Goal: Transaction & Acquisition: Book appointment/travel/reservation

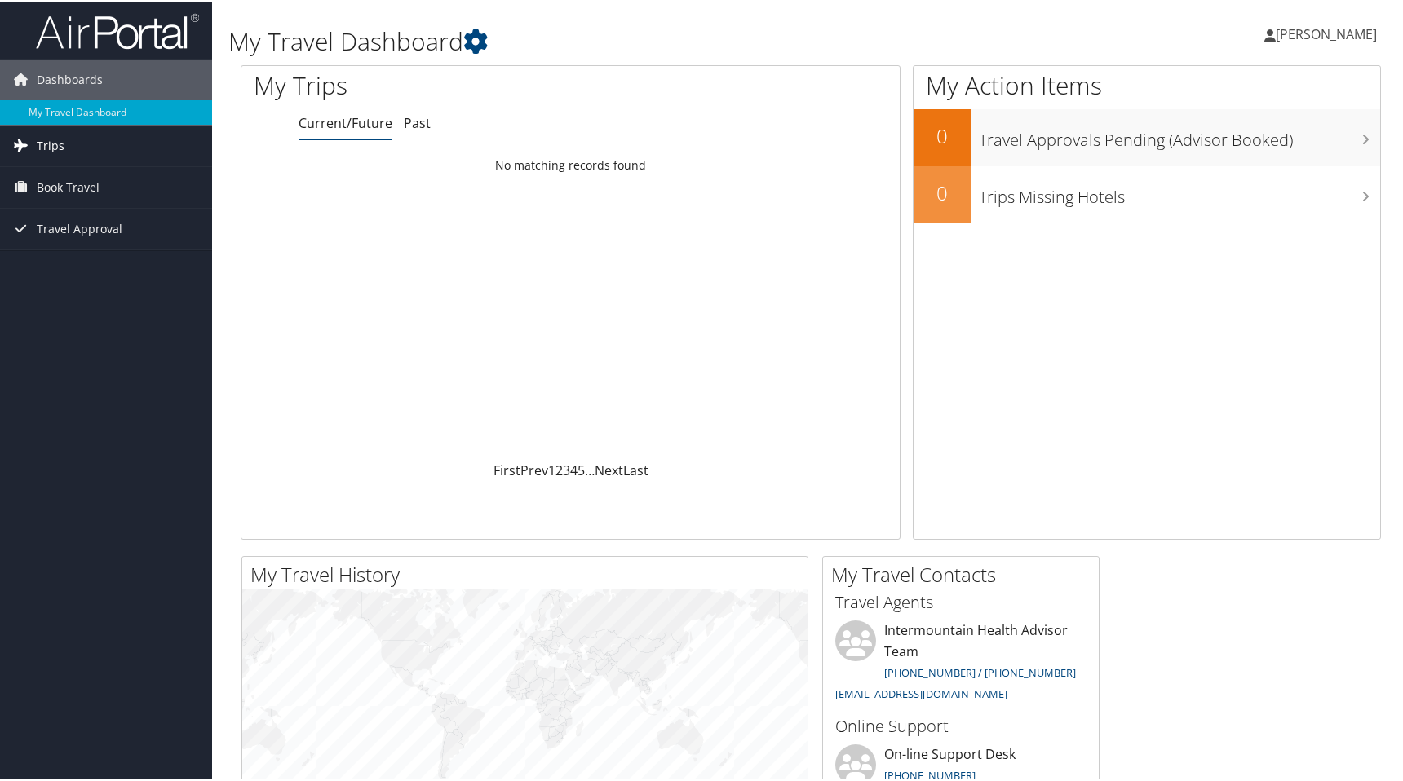
click at [81, 147] on link "Trips" at bounding box center [106, 144] width 212 height 41
click at [1280, 45] on link "[PERSON_NAME]" at bounding box center [1328, 32] width 129 height 49
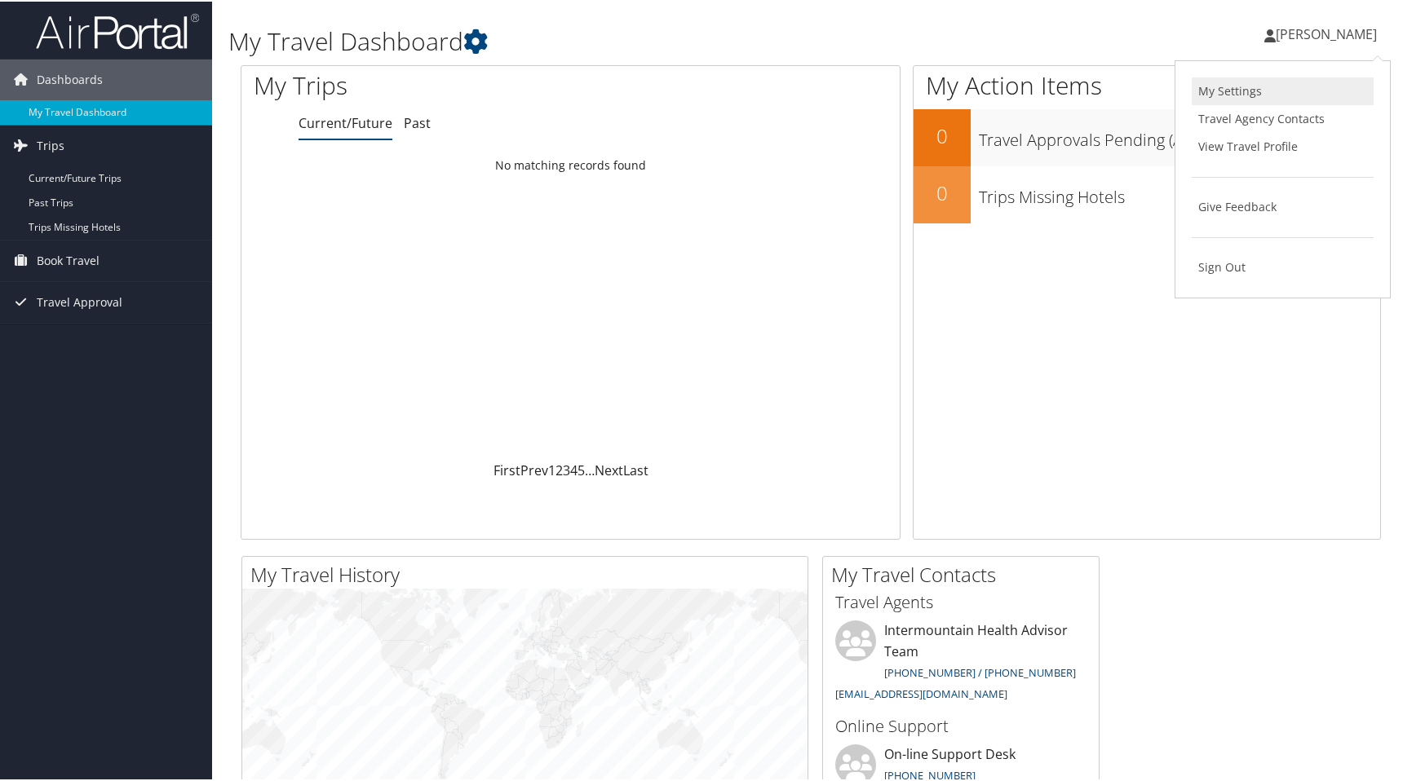
click at [1209, 87] on link "My Settings" at bounding box center [1282, 90] width 182 height 28
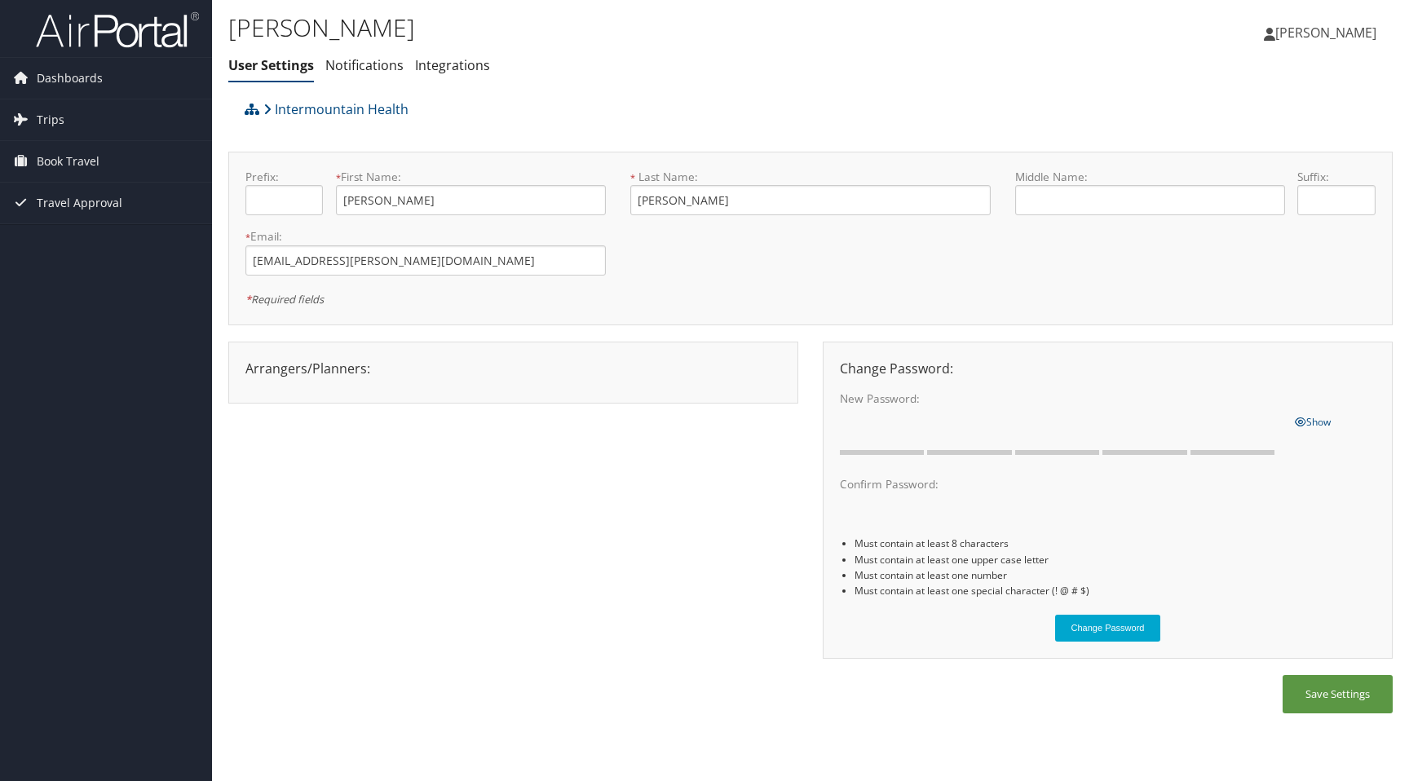
click at [1272, 23] on link "[PERSON_NAME]" at bounding box center [1328, 32] width 129 height 49
click at [1222, 153] on link "View Travel Profile" at bounding box center [1285, 145] width 182 height 28
click at [42, 163] on span "Book Travel" at bounding box center [68, 161] width 63 height 41
click at [62, 238] on link "Book/Manage Online Trips" at bounding box center [106, 243] width 212 height 24
